Goal: Register for event/course

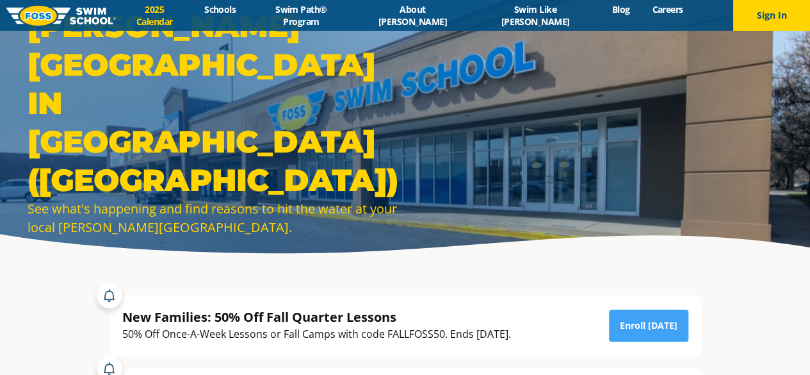
click at [181, 17] on link "2025 Calendar" at bounding box center [154, 15] width 77 height 24
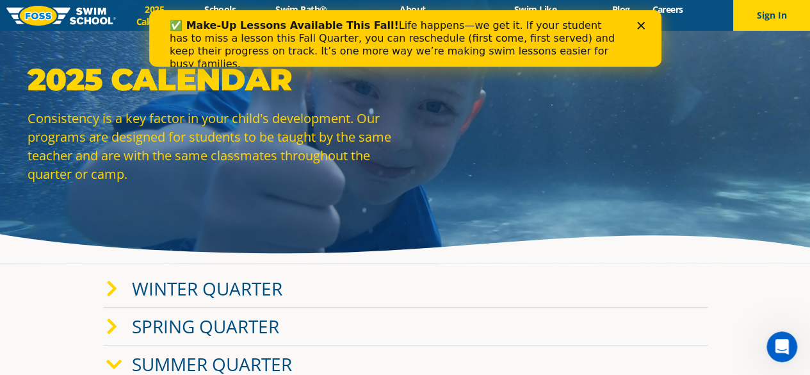
click at [636, 24] on div "✅ Make-Up Lessons Available This Fall! Life happens—we get it. If your student …" at bounding box center [404, 44] width 471 height 59
click at [641, 25] on polygon "Close" at bounding box center [641, 26] width 8 height 8
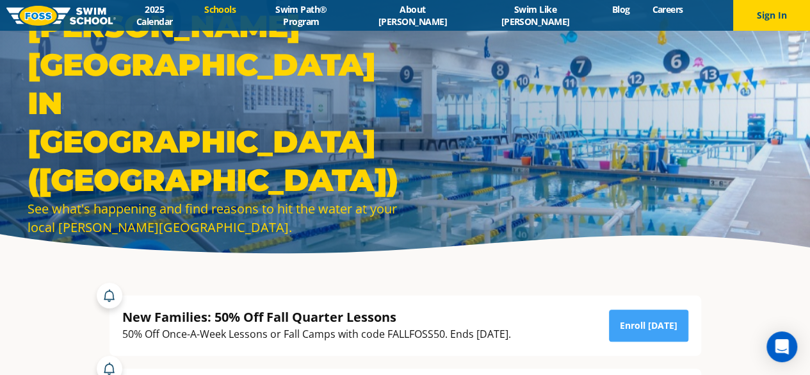
click at [247, 15] on link "Schools" at bounding box center [220, 9] width 54 height 12
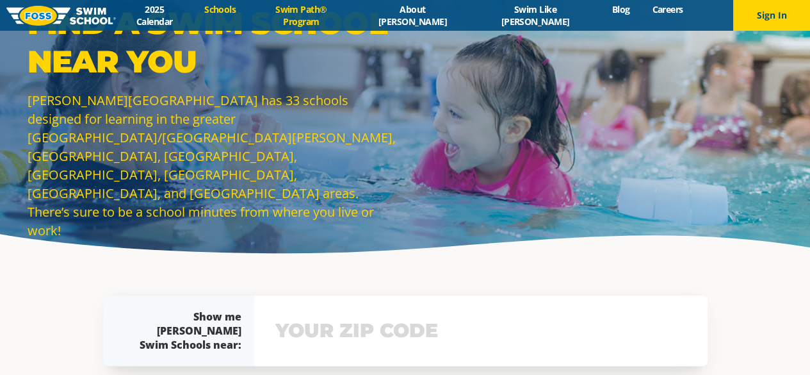
click at [327, 15] on link "Swim Path® Program" at bounding box center [301, 15] width 108 height 24
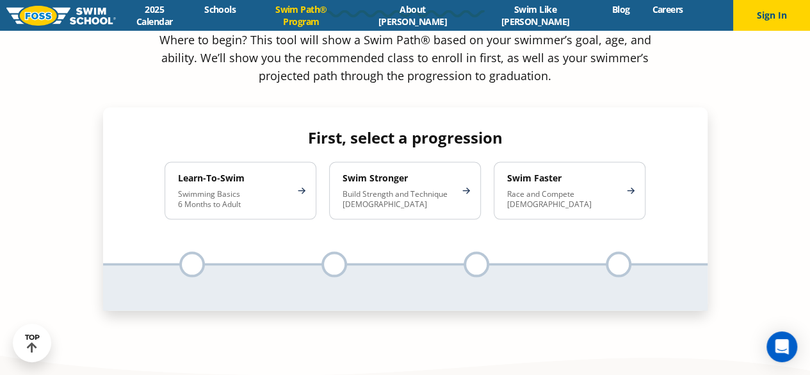
scroll to position [1173, 0]
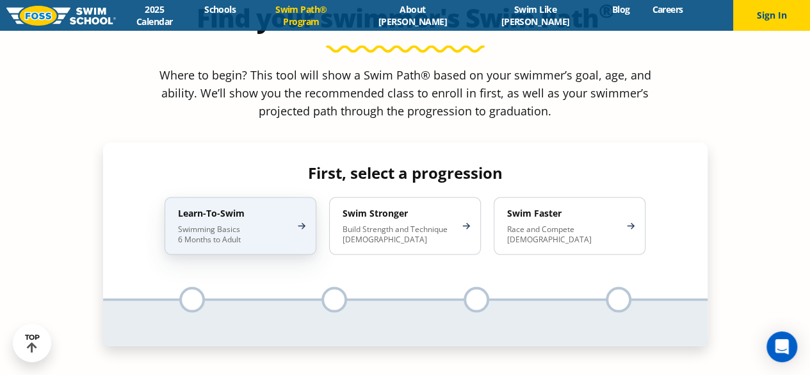
click at [241, 224] on p "Swimming Basics 6 Months to Adult" at bounding box center [234, 234] width 112 height 20
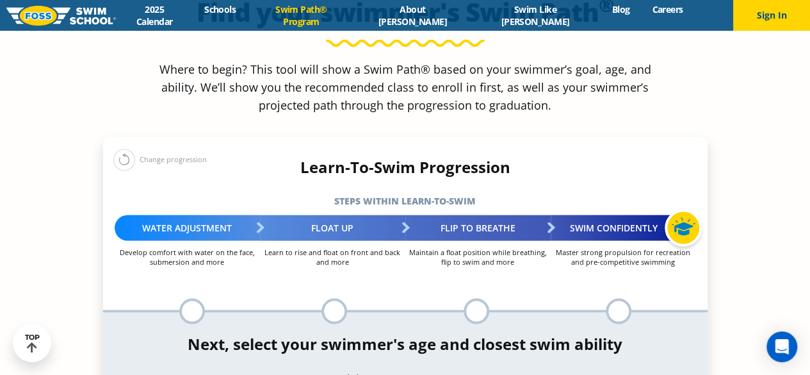
scroll to position [1231, 0]
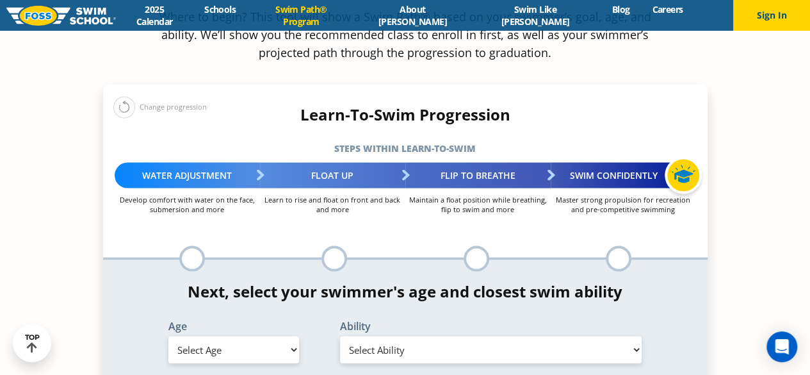
click at [270, 336] on select "Select Age 6 months - 1 year 1 year 2 years 3 years 4 years 5 years 6 years 7 y…" at bounding box center [233, 349] width 131 height 27
select select "4-years"
click at [168, 336] on select "Select Age 6 months - 1 year 1 year 2 years 3 years 4 years 5 years 6 years 7 y…" at bounding box center [233, 349] width 131 height 27
click at [386, 336] on select "Select Ability First in-water experience When in the water, reliant on a life j…" at bounding box center [491, 349] width 302 height 27
select select "4-years-when-in-the-water-reliant-on-a-life-jacket-or-floatation-device"
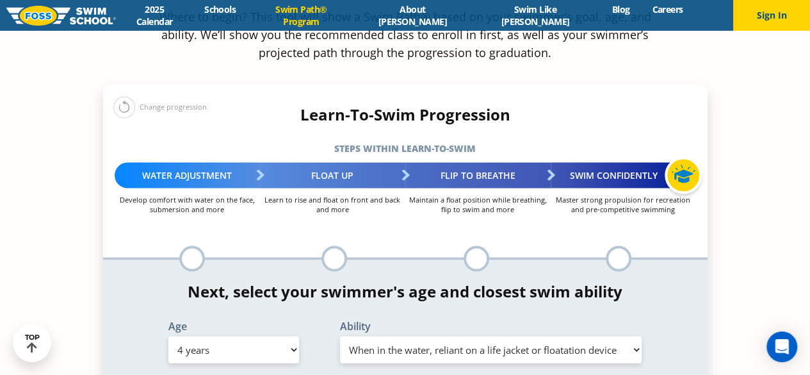
click at [340, 336] on select "Select Ability First in-water experience When in the water, reliant on a life j…" at bounding box center [491, 349] width 302 height 27
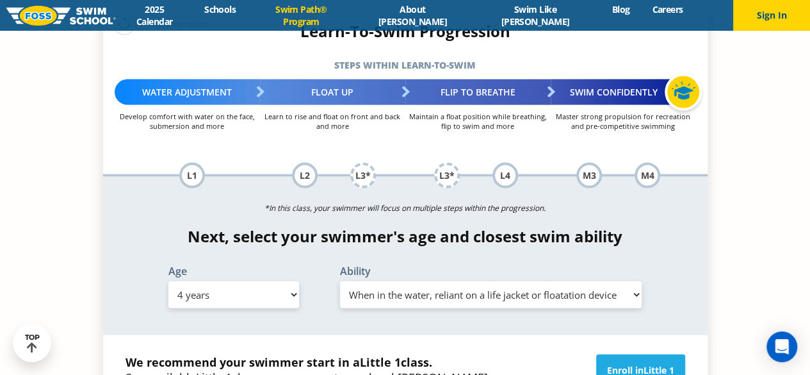
scroll to position [1358, 0]
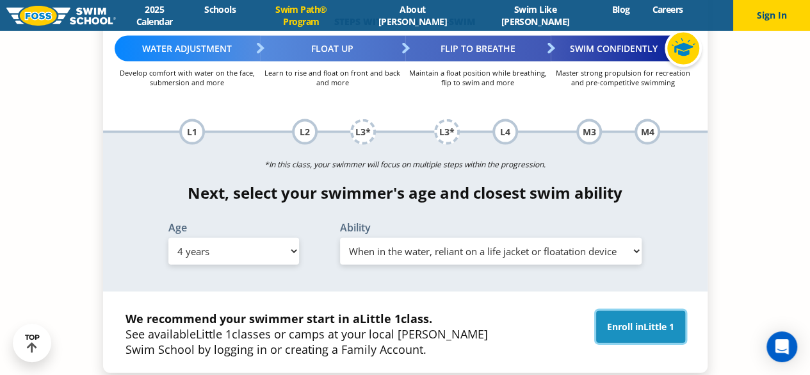
click at [671, 311] on link "Enroll in Little 1" at bounding box center [640, 327] width 89 height 32
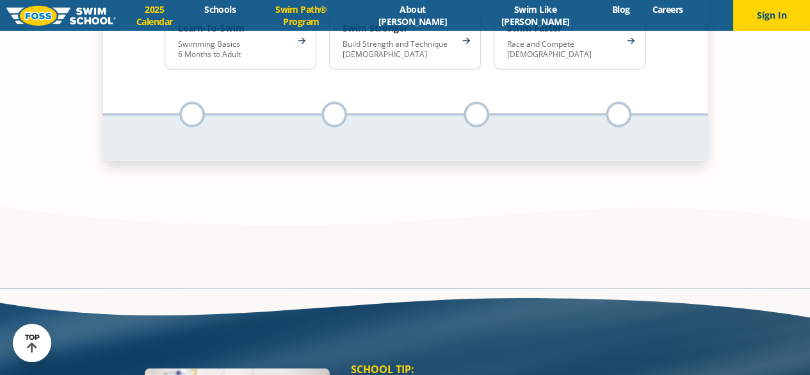
click at [192, 20] on link "2025 Calendar" at bounding box center [154, 15] width 77 height 24
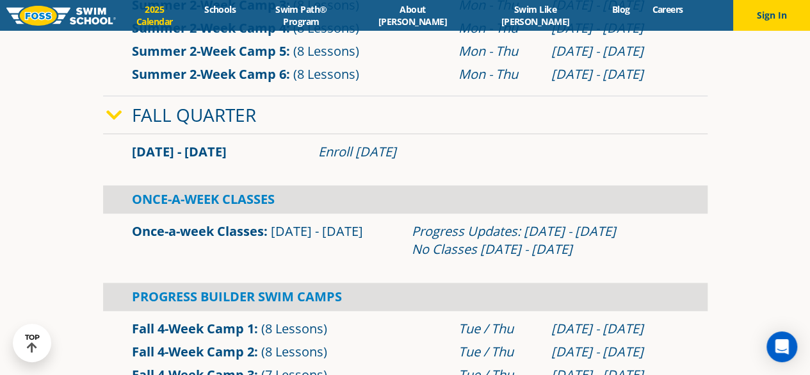
scroll to position [697, 0]
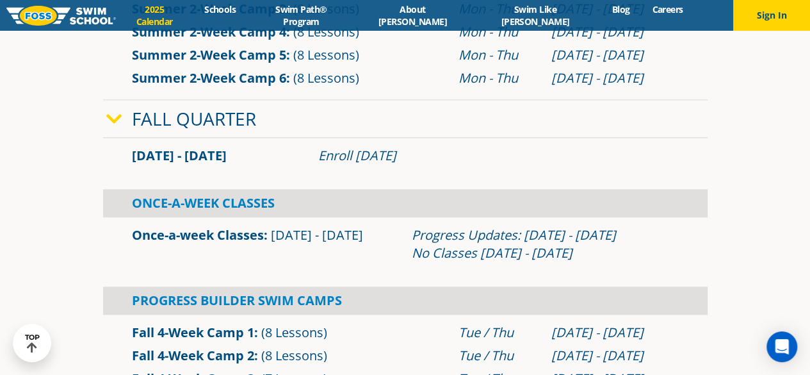
click at [206, 236] on link "Once-a-week Classes" at bounding box center [198, 234] width 132 height 17
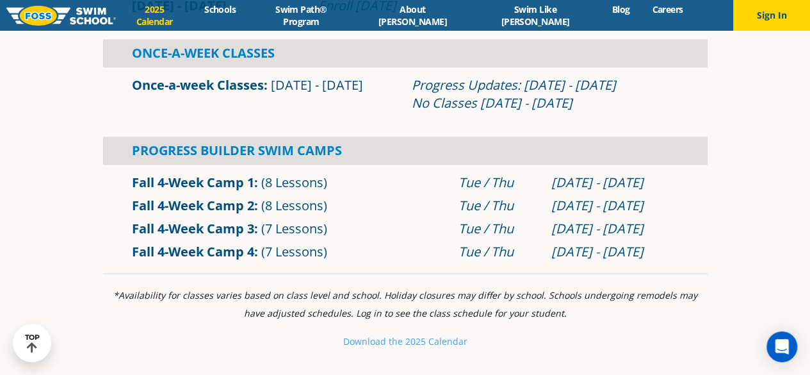
scroll to position [863, 0]
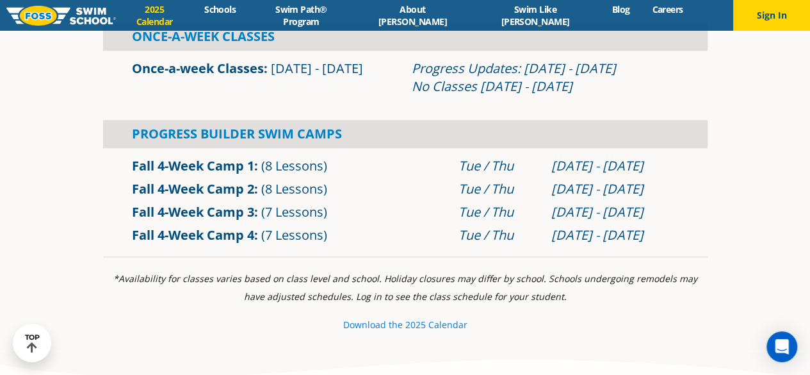
click at [402, 321] on small "e 2025 Calendar" at bounding box center [433, 324] width 70 height 12
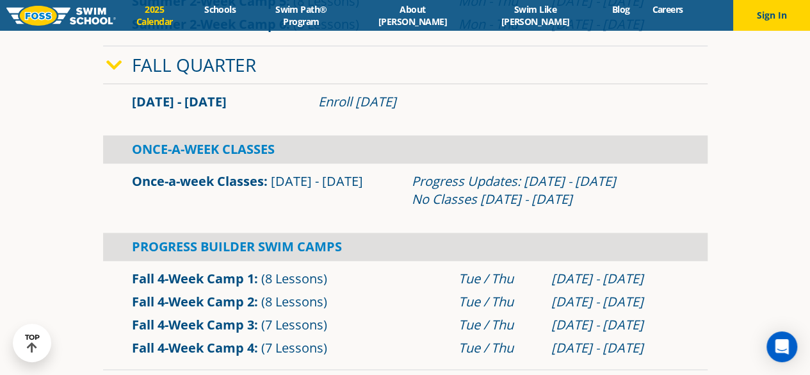
scroll to position [752, 0]
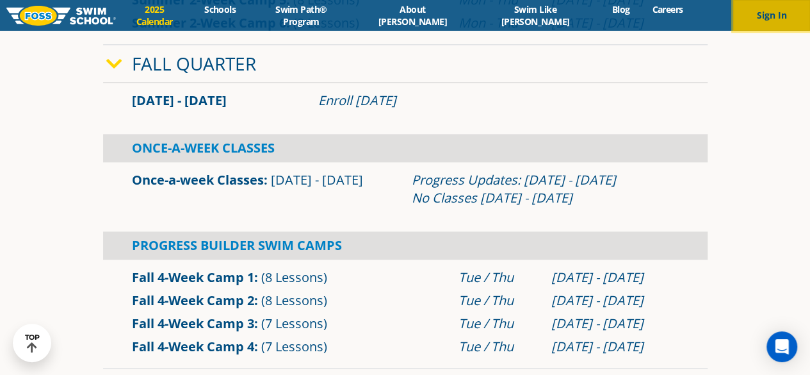
click at [769, 19] on button "Sign In" at bounding box center [771, 15] width 77 height 31
